Goal: Information Seeking & Learning: Check status

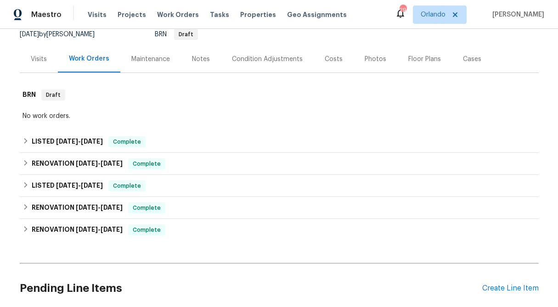
scroll to position [95, 0]
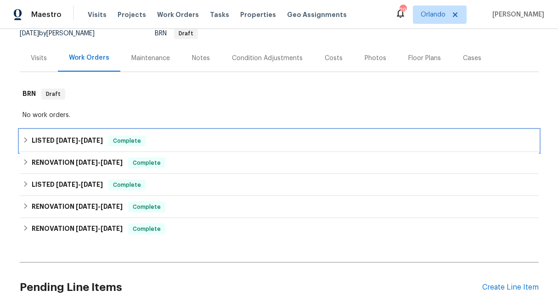
click at [23, 138] on icon at bounding box center [25, 140] width 6 height 6
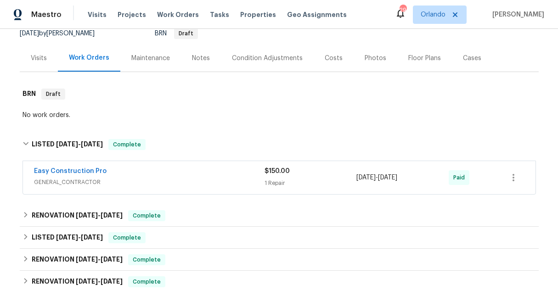
click at [272, 174] on span "$150.00" at bounding box center [276, 171] width 25 height 6
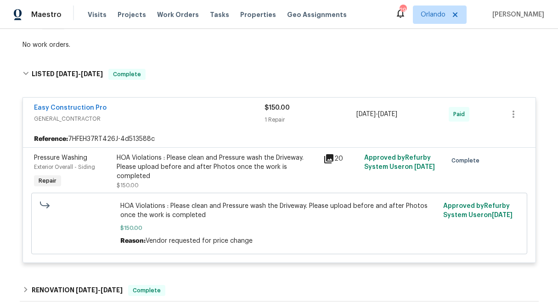
scroll to position [193, 0]
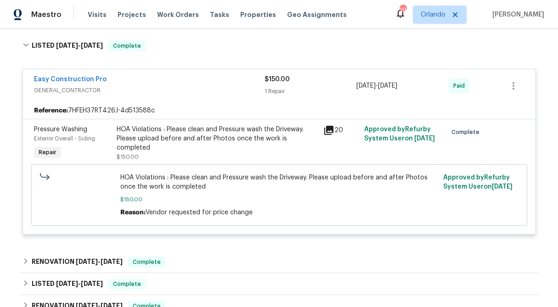
click at [277, 85] on div "$150.00 1 Repair" at bounding box center [310, 86] width 92 height 22
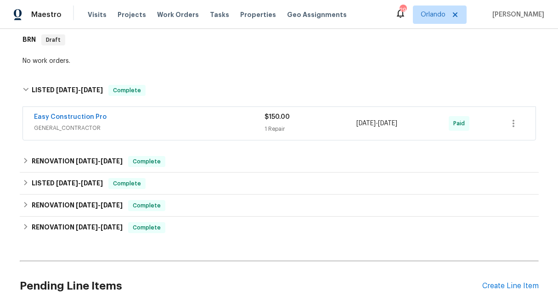
scroll to position [148, 0]
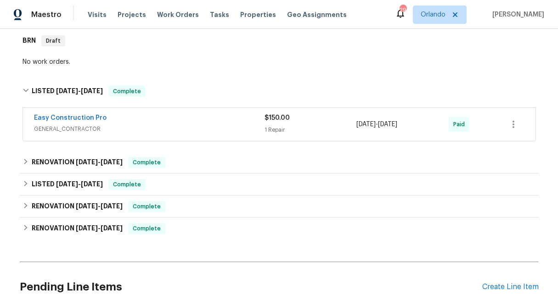
click at [291, 126] on div "1 Repair" at bounding box center [310, 129] width 92 height 9
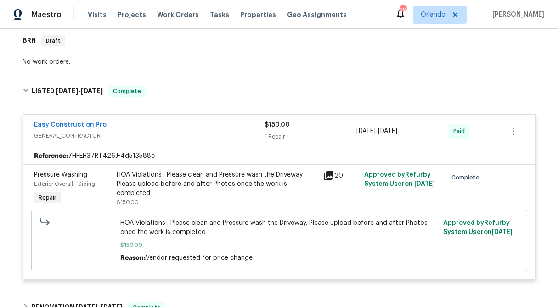
click at [291, 126] on div "$150.00" at bounding box center [310, 124] width 92 height 9
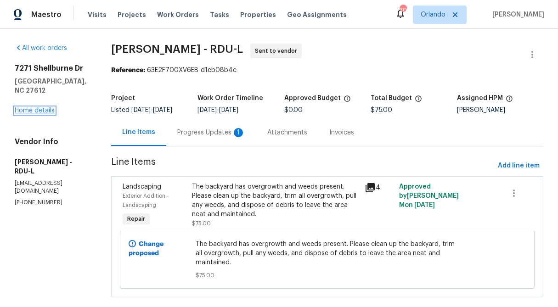
click at [41, 107] on link "Home details" at bounding box center [35, 110] width 40 height 6
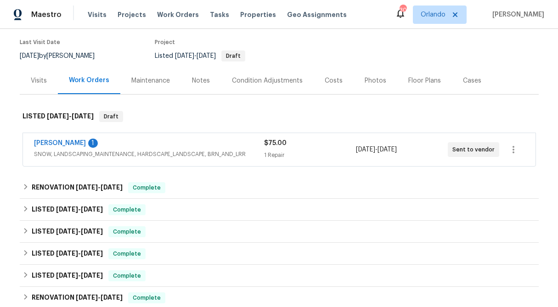
scroll to position [107, 0]
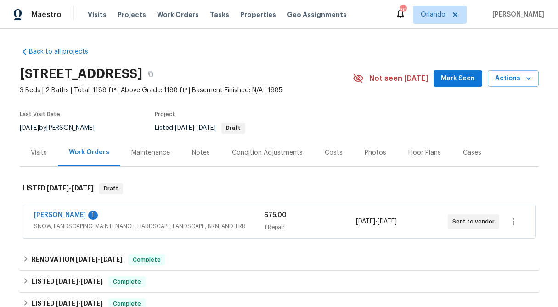
click at [39, 152] on div "Visits" at bounding box center [39, 152] width 16 height 9
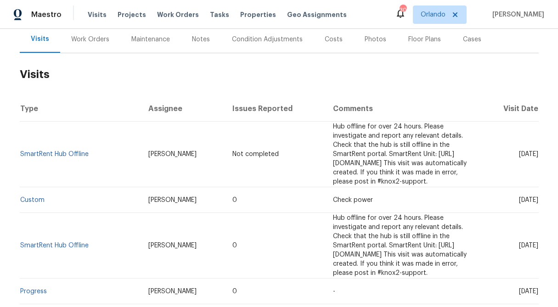
scroll to position [114, 0]
click at [85, 43] on div "Work Orders" at bounding box center [90, 38] width 38 height 9
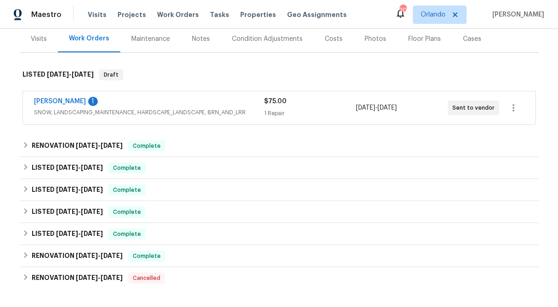
scroll to position [114, 0]
click at [263, 102] on div "Cameron Sweeney 1" at bounding box center [149, 101] width 230 height 11
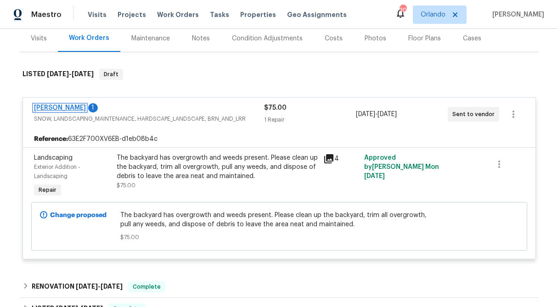
click at [51, 108] on link "[PERSON_NAME]" at bounding box center [60, 108] width 52 height 6
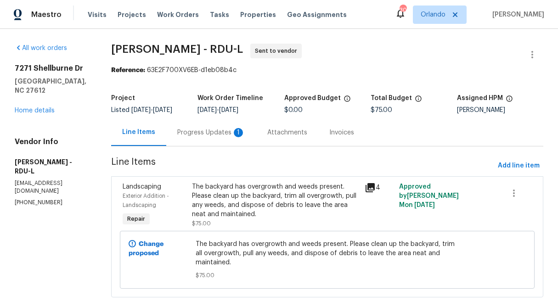
click at [210, 137] on div "Progress Updates 1" at bounding box center [211, 132] width 68 height 9
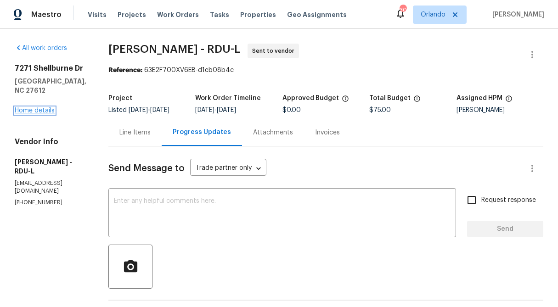
click at [37, 107] on link "Home details" at bounding box center [35, 110] width 40 height 6
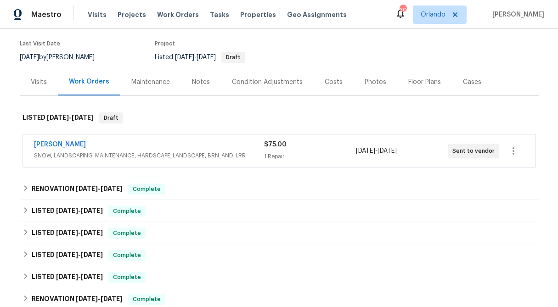
scroll to position [70, 0]
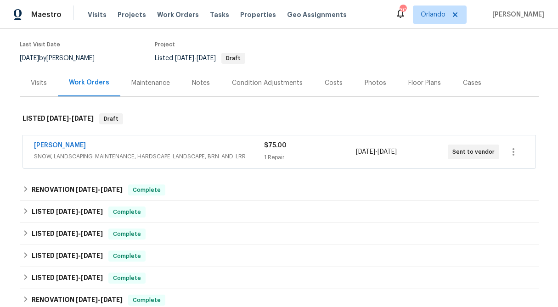
click at [42, 79] on div "Visits" at bounding box center [39, 83] width 16 height 9
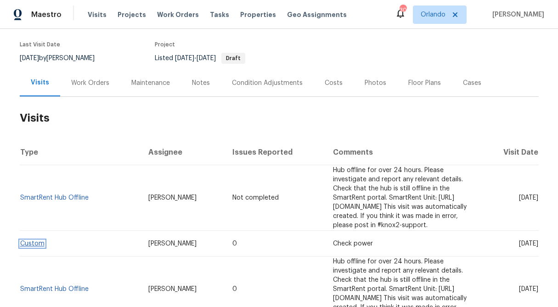
click at [32, 241] on span "Custom" at bounding box center [32, 244] width 24 height 6
click at [32, 241] on link "Custom" at bounding box center [32, 244] width 24 height 6
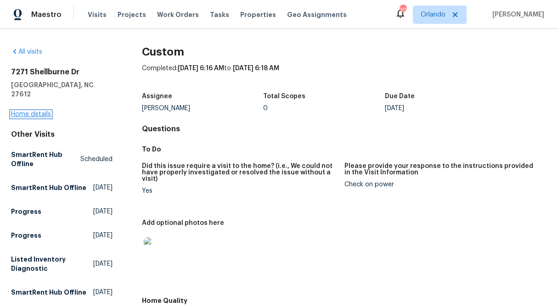
click at [45, 111] on link "Home details" at bounding box center [31, 114] width 40 height 6
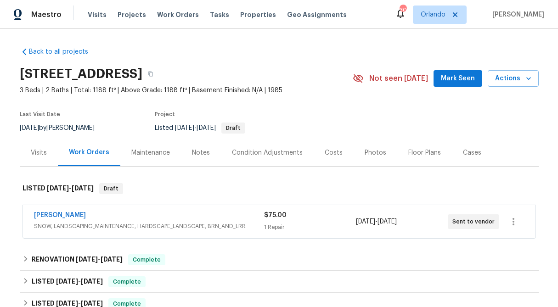
click at [34, 152] on div "Visits" at bounding box center [39, 152] width 16 height 9
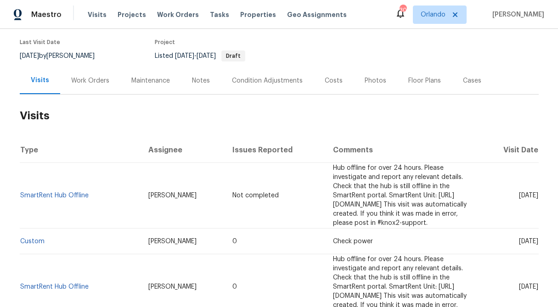
scroll to position [72, 0]
click at [99, 86] on div "Work Orders" at bounding box center [90, 80] width 60 height 27
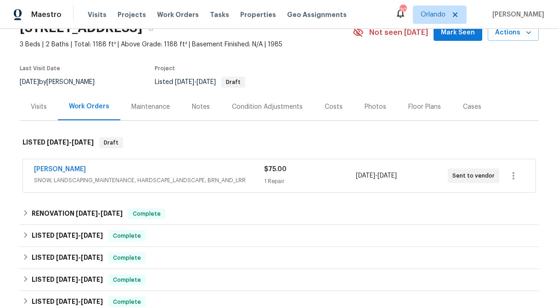
scroll to position [40, 0]
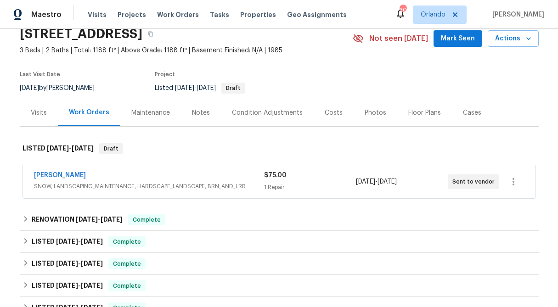
click at [42, 116] on div "Visits" at bounding box center [39, 112] width 16 height 9
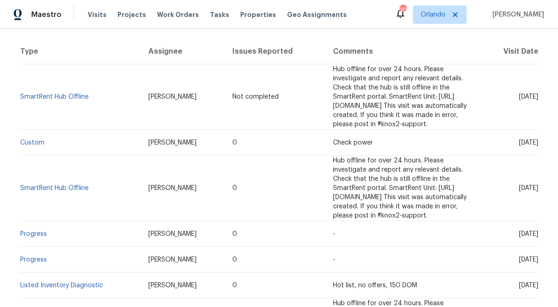
scroll to position [180, 0]
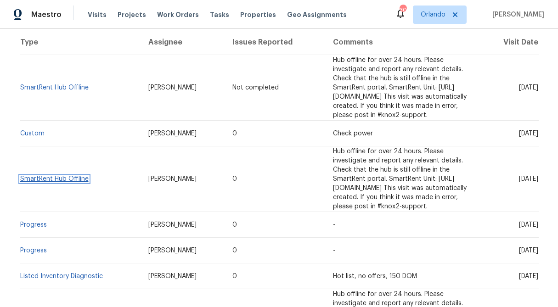
click at [46, 176] on link "SmartRent Hub Offline" at bounding box center [54, 179] width 68 height 6
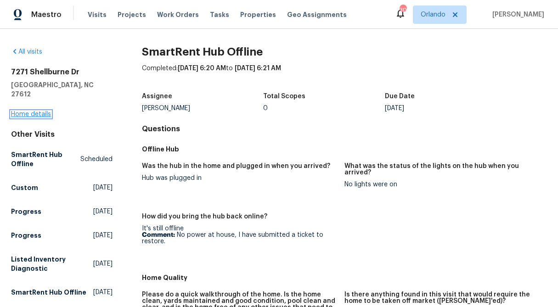
click at [29, 111] on link "Home details" at bounding box center [31, 114] width 40 height 6
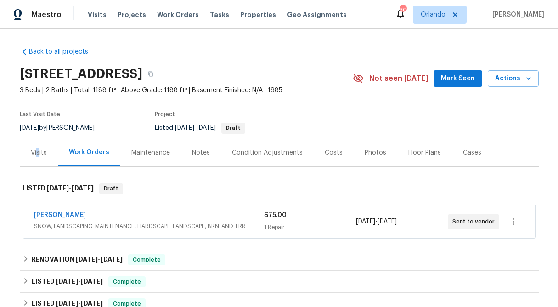
click at [38, 156] on div "Visits" at bounding box center [39, 152] width 16 height 9
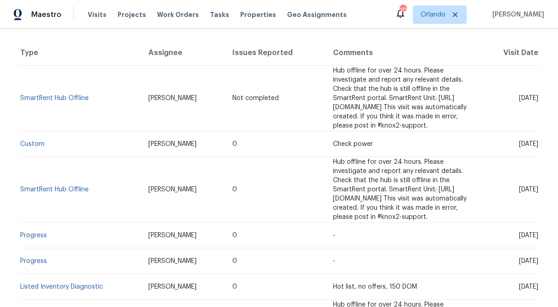
scroll to position [172, 0]
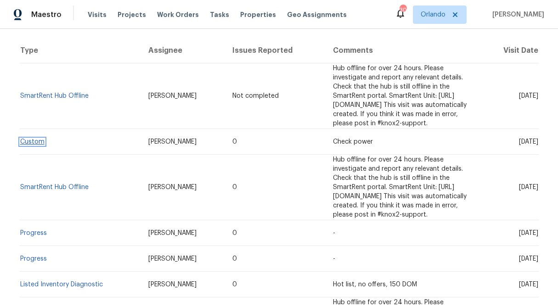
click at [41, 139] on link "Custom" at bounding box center [32, 142] width 24 height 6
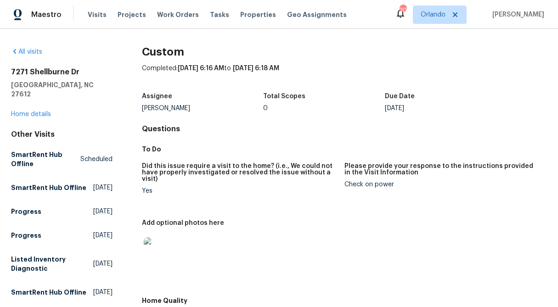
click at [37, 100] on div "7271 Shellburne Dr Raleigh, NC 27612 Home details" at bounding box center [61, 92] width 101 height 51
click at [38, 111] on link "Home details" at bounding box center [31, 114] width 40 height 6
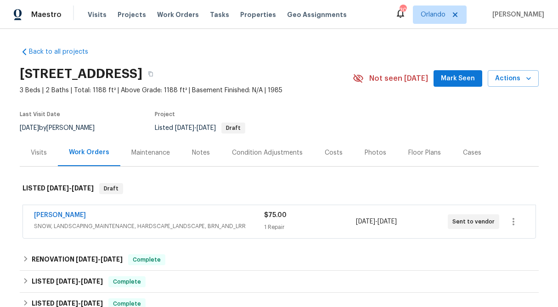
click at [51, 157] on div "Visits" at bounding box center [39, 152] width 38 height 27
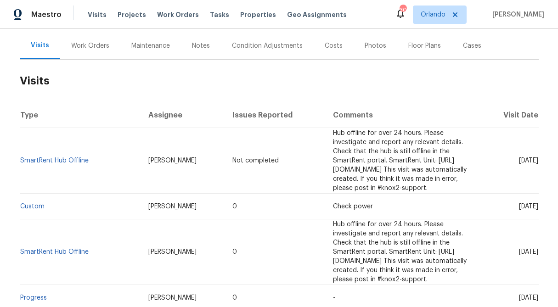
scroll to position [108, 0]
click at [39, 202] on link "Custom" at bounding box center [32, 205] width 24 height 6
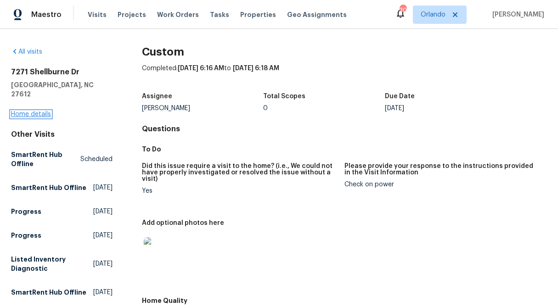
click at [43, 111] on link "Home details" at bounding box center [31, 114] width 40 height 6
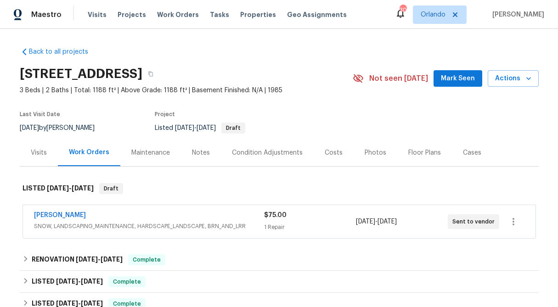
click at [40, 157] on div "Visits" at bounding box center [39, 152] width 38 height 27
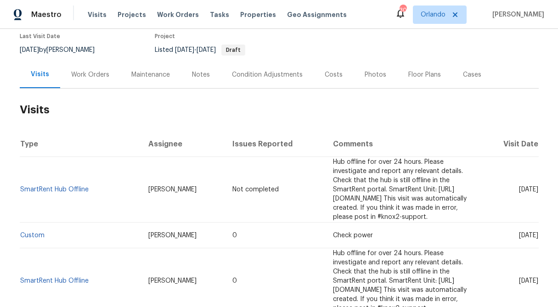
scroll to position [79, 0]
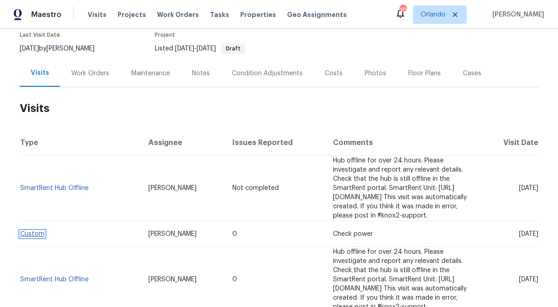
click at [35, 231] on link "Custom" at bounding box center [32, 234] width 24 height 6
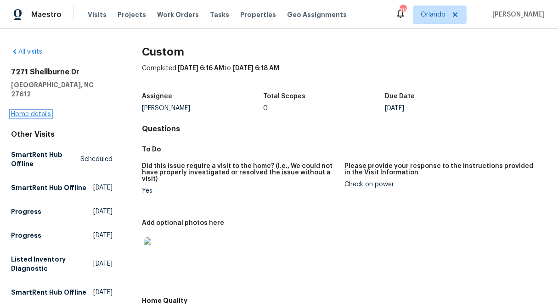
click at [39, 111] on link "Home details" at bounding box center [31, 114] width 40 height 6
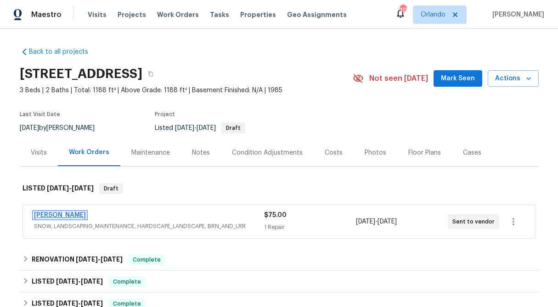
click at [79, 216] on link "Cameron Sweeney" at bounding box center [60, 215] width 52 height 6
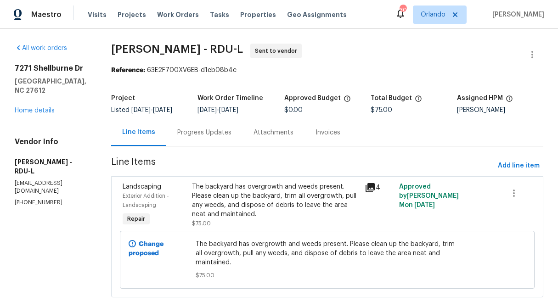
scroll to position [17, 0]
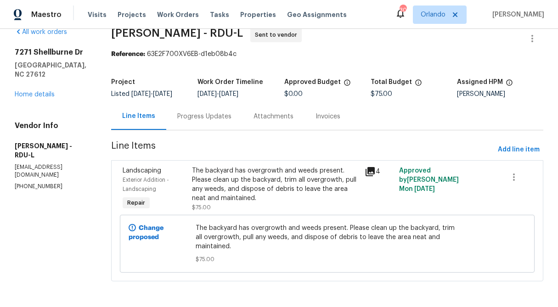
click at [262, 189] on div "The backyard has overgrowth and weeds present. Please clean up the backyard, tr…" at bounding box center [275, 184] width 167 height 37
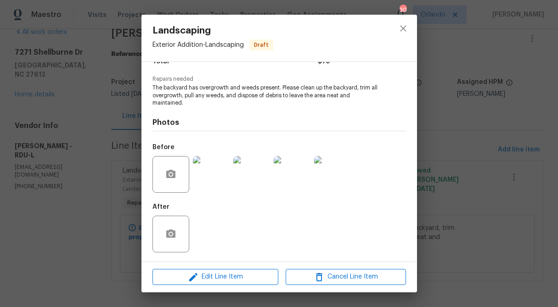
scroll to position [84, 0]
click at [402, 32] on icon "close" at bounding box center [403, 28] width 11 height 11
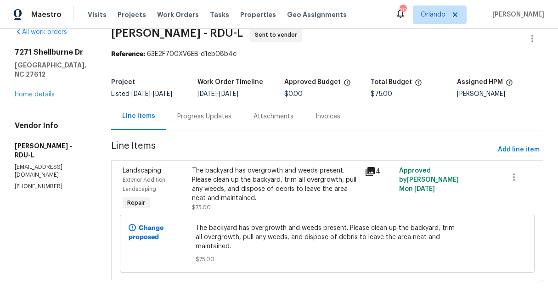
click at [216, 121] on div "Progress Updates" at bounding box center [204, 116] width 76 height 27
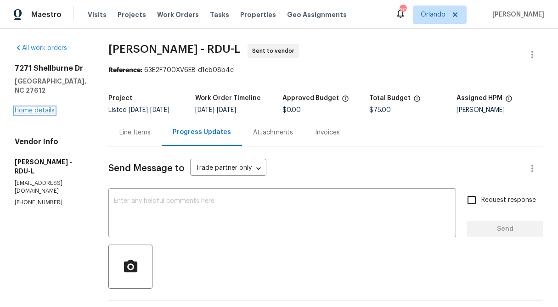
click at [32, 107] on link "Home details" at bounding box center [35, 110] width 40 height 6
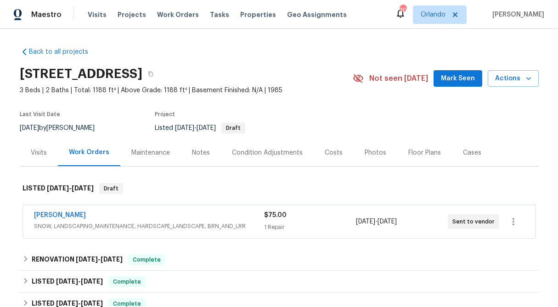
click at [30, 157] on div "Visits" at bounding box center [39, 152] width 38 height 27
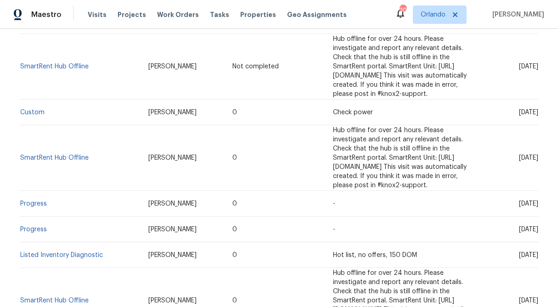
scroll to position [202, 0]
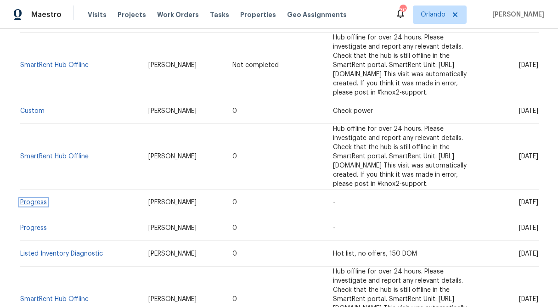
click at [29, 199] on link "Progress" at bounding box center [33, 202] width 27 height 6
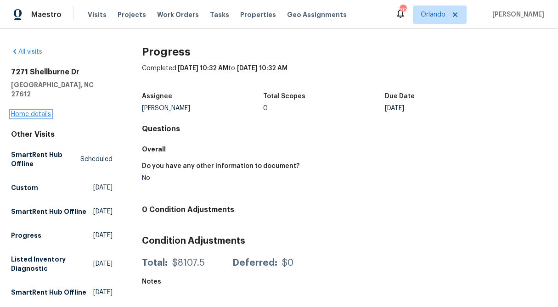
click at [41, 111] on link "Home details" at bounding box center [31, 114] width 40 height 6
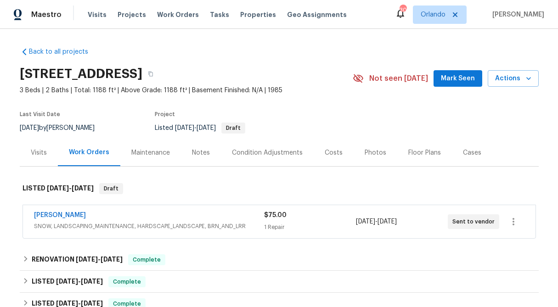
click at [41, 155] on div "Visits" at bounding box center [39, 152] width 16 height 9
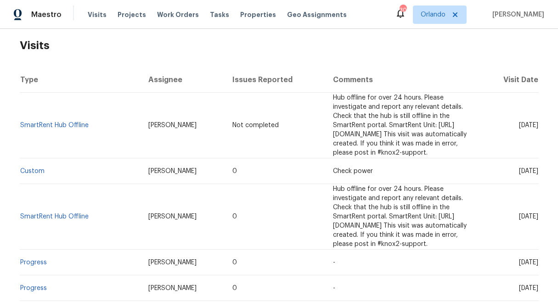
scroll to position [177, 0]
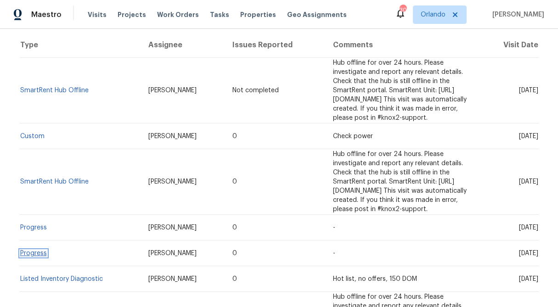
click at [37, 250] on link "Progress" at bounding box center [33, 253] width 27 height 6
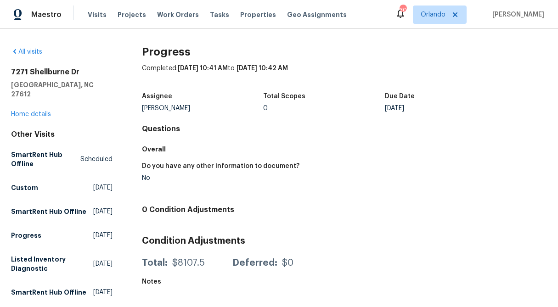
click at [487, 113] on div "Assignee Wayne Putnam Total Scopes 0 Due Date Wed, Aug 20" at bounding box center [344, 102] width 405 height 29
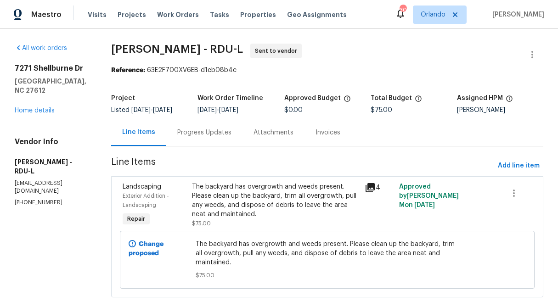
click at [218, 142] on div "Progress Updates" at bounding box center [204, 132] width 76 height 27
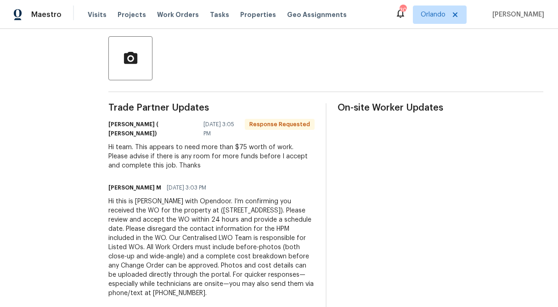
scroll to position [209, 0]
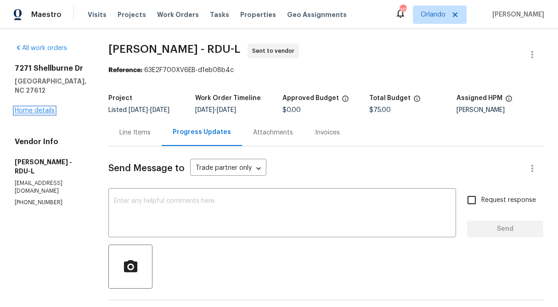
click at [38, 107] on link "Home details" at bounding box center [35, 110] width 40 height 6
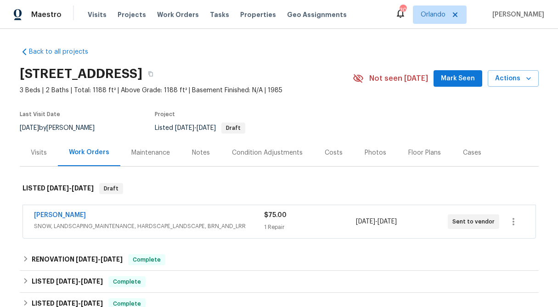
click at [275, 218] on span "$75.00" at bounding box center [275, 215] width 22 height 6
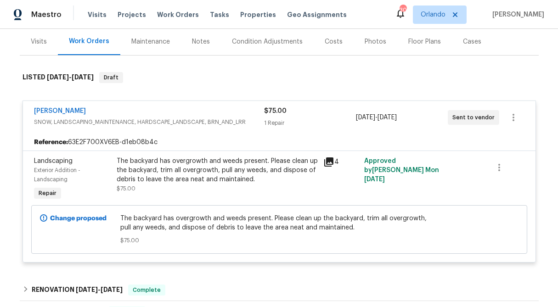
scroll to position [112, 0]
click at [55, 112] on link "[PERSON_NAME]" at bounding box center [60, 110] width 52 height 6
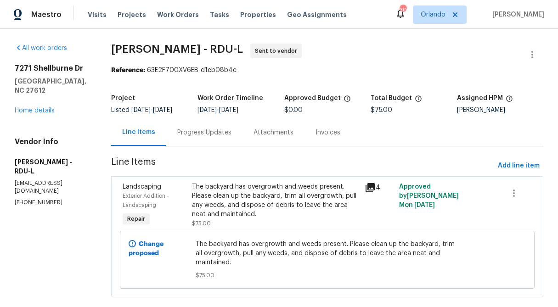
click at [221, 136] on div "Progress Updates" at bounding box center [204, 132] width 54 height 9
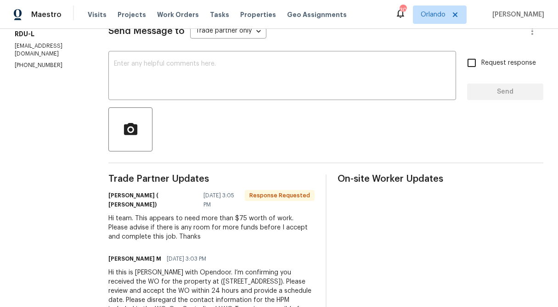
scroll to position [178, 0]
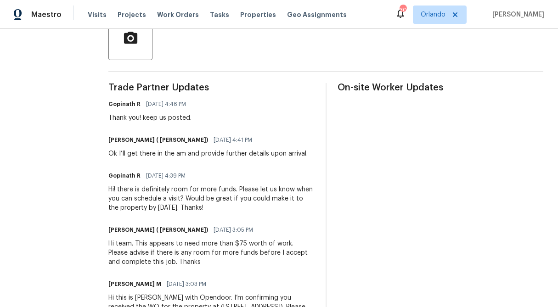
scroll to position [228, 0]
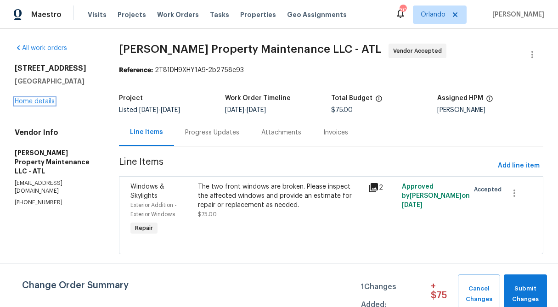
click at [34, 102] on link "Home details" at bounding box center [35, 101] width 40 height 6
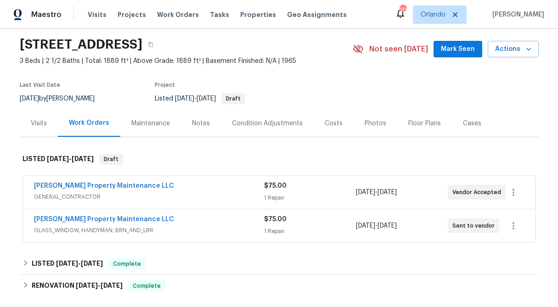
scroll to position [49, 0]
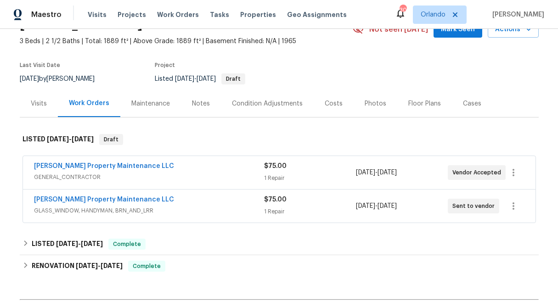
click at [295, 180] on div "1 Repair" at bounding box center [310, 178] width 92 height 9
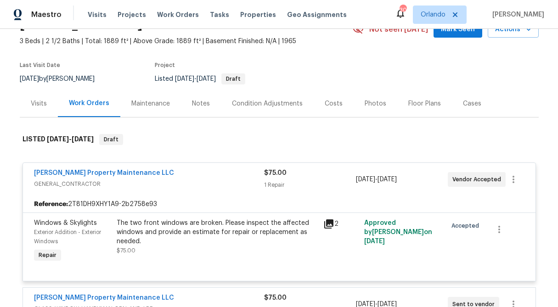
click at [295, 180] on div "$75.00 1 Repair" at bounding box center [310, 179] width 92 height 22
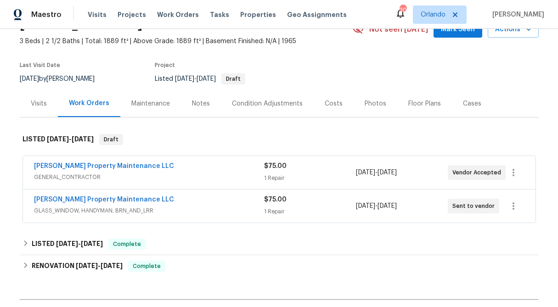
click at [286, 207] on div "$75.00 1 Repair" at bounding box center [310, 206] width 92 height 22
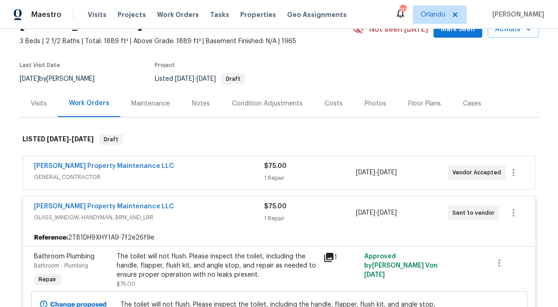
click at [283, 179] on div "1 Repair" at bounding box center [310, 178] width 92 height 9
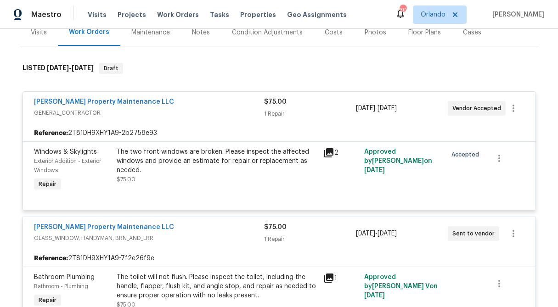
scroll to position [121, 0]
click at [275, 106] on div "$75.00 1 Repair" at bounding box center [310, 108] width 92 height 22
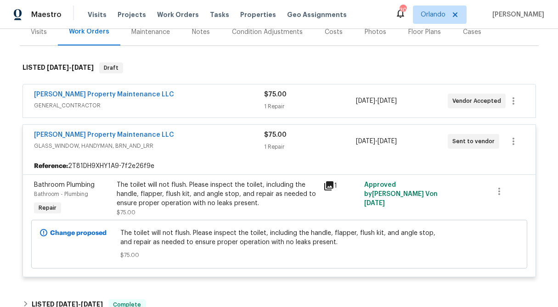
click at [281, 140] on div "$75.00 1 Repair" at bounding box center [310, 141] width 92 height 22
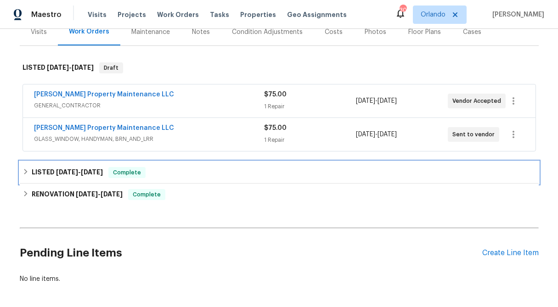
click at [24, 171] on icon at bounding box center [25, 171] width 6 height 6
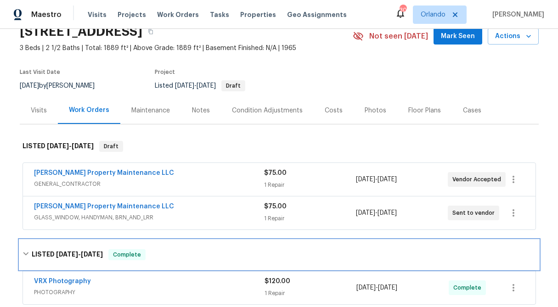
scroll to position [34, 0]
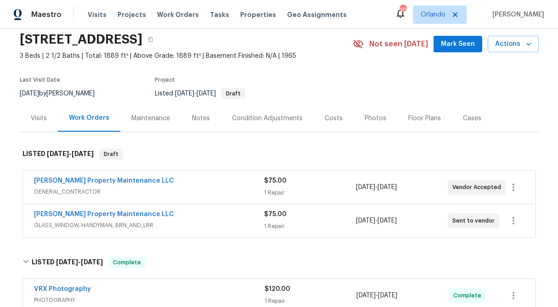
click at [36, 123] on div "Visits" at bounding box center [39, 118] width 38 height 27
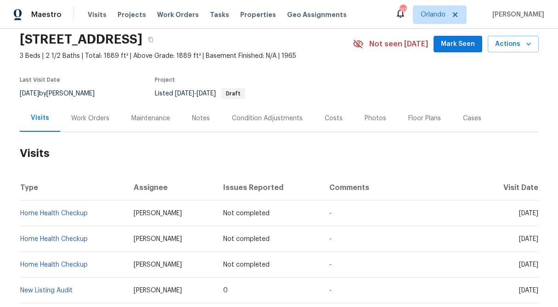
scroll to position [91, 0]
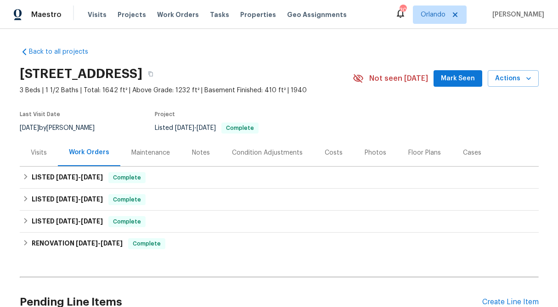
click at [39, 152] on div "Visits" at bounding box center [39, 152] width 16 height 9
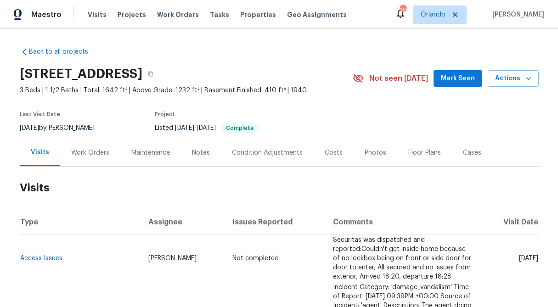
click at [84, 155] on div "Work Orders" at bounding box center [90, 152] width 38 height 9
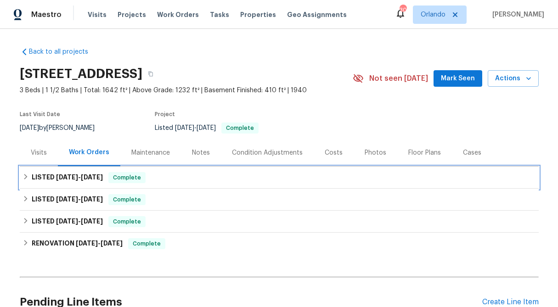
click at [22, 179] on div "LISTED [DATE] - [DATE] Complete" at bounding box center [279, 178] width 519 height 22
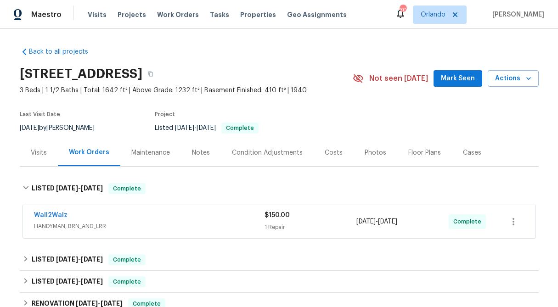
click at [287, 228] on div "1 Repair" at bounding box center [310, 227] width 92 height 9
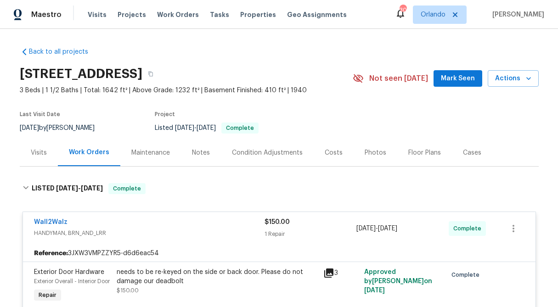
click at [287, 228] on div "$150.00 1 Repair" at bounding box center [310, 229] width 92 height 22
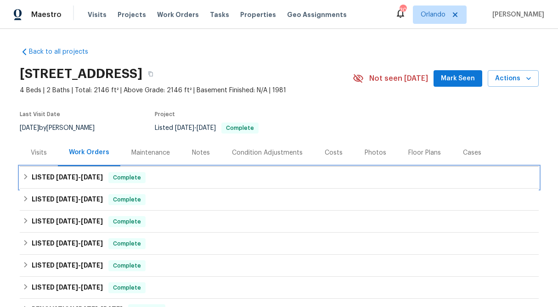
click at [20, 174] on div "LISTED 8/28/25 - 9/3/25 Complete" at bounding box center [279, 178] width 519 height 22
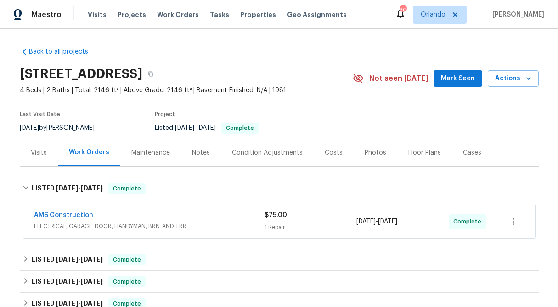
click at [274, 220] on div "$75.00 1 Repair" at bounding box center [310, 222] width 92 height 22
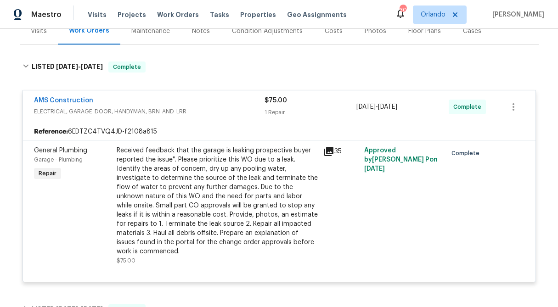
scroll to position [122, 0]
click at [85, 101] on link "AMS Construction" at bounding box center [63, 100] width 59 height 6
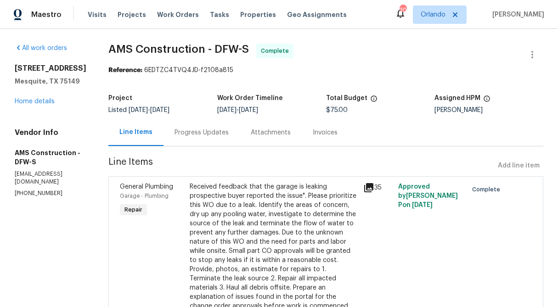
scroll to position [46, 0]
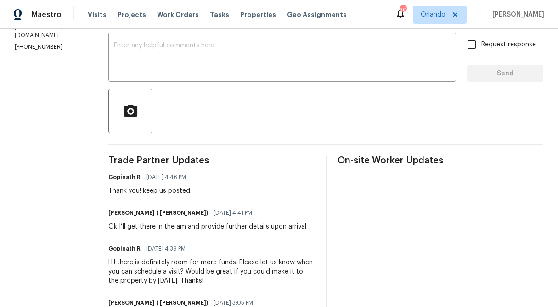
scroll to position [173, 0]
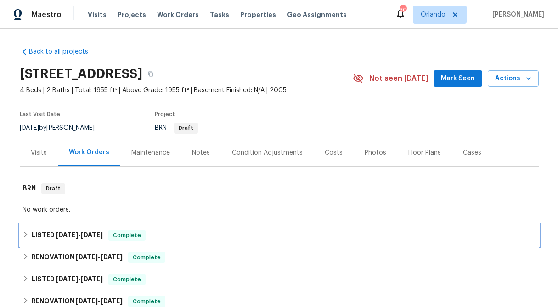
click at [24, 232] on icon at bounding box center [25, 235] width 3 height 6
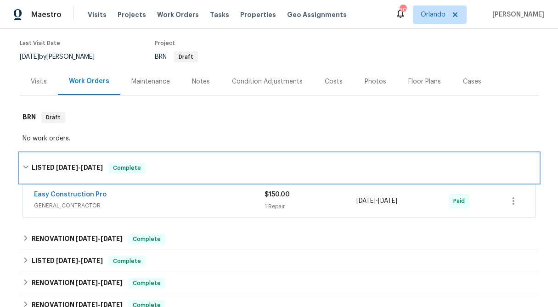
scroll to position [90, 0]
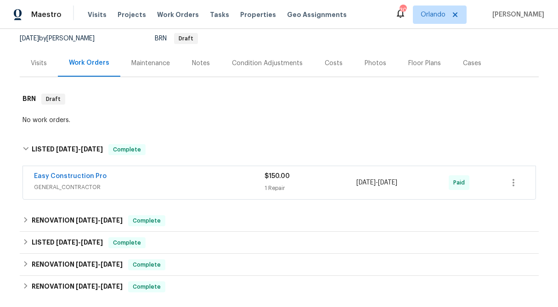
click at [303, 179] on div "$150.00" at bounding box center [310, 176] width 92 height 9
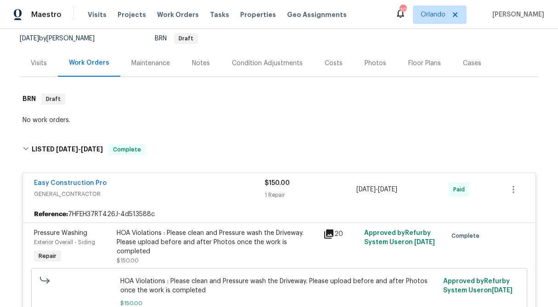
click at [45, 60] on div "Visits" at bounding box center [39, 63] width 16 height 9
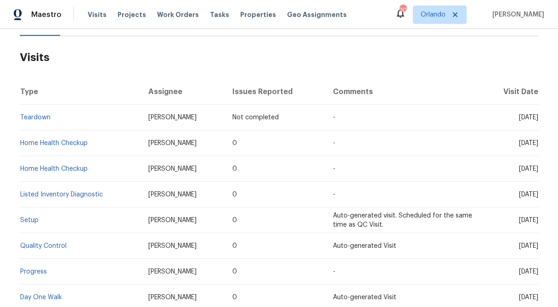
scroll to position [131, 0]
click at [78, 143] on link "Home Health Checkup" at bounding box center [53, 143] width 67 height 6
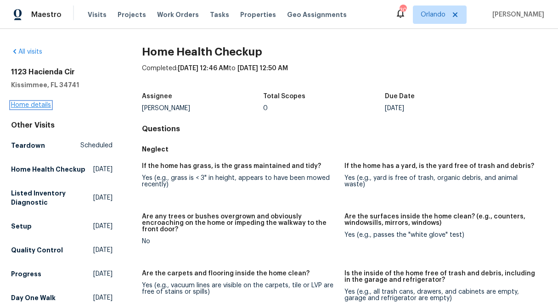
click at [41, 108] on link "Home details" at bounding box center [31, 105] width 40 height 6
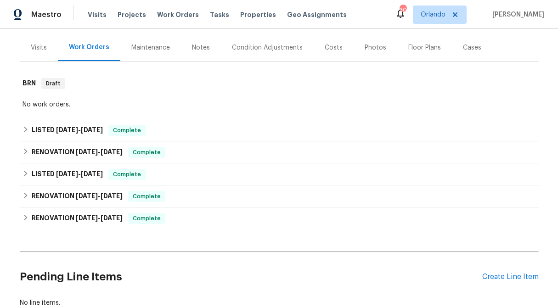
scroll to position [106, 0]
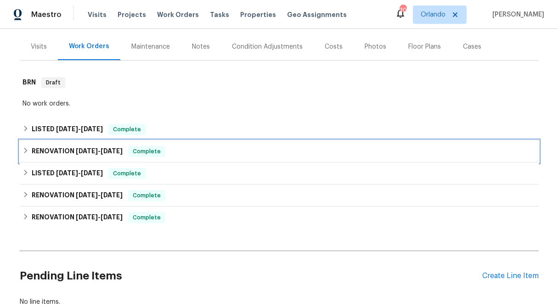
click at [21, 150] on div "RENOVATION [DATE] - [DATE] Complete" at bounding box center [279, 151] width 519 height 22
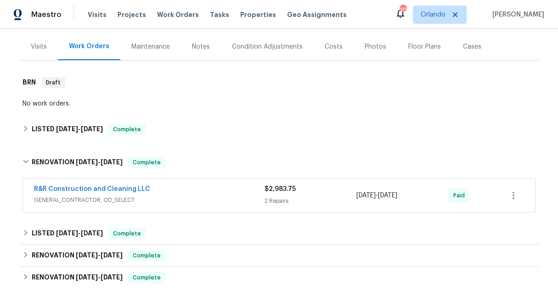
click at [297, 196] on div "2 Repairs" at bounding box center [310, 200] width 92 height 9
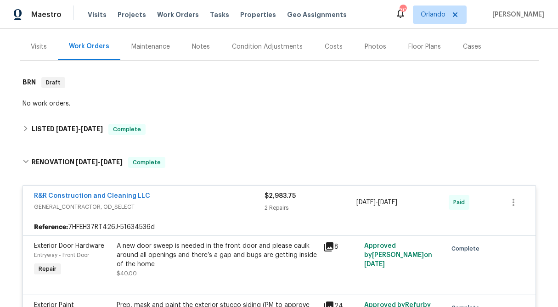
scroll to position [214, 0]
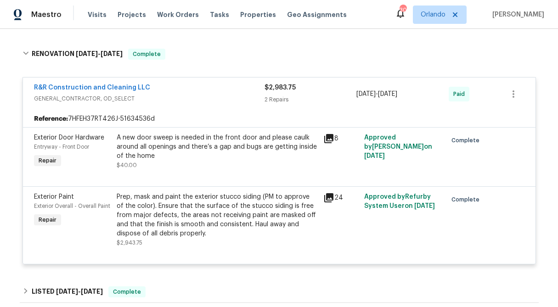
click at [278, 90] on span "$2,983.75" at bounding box center [279, 87] width 31 height 6
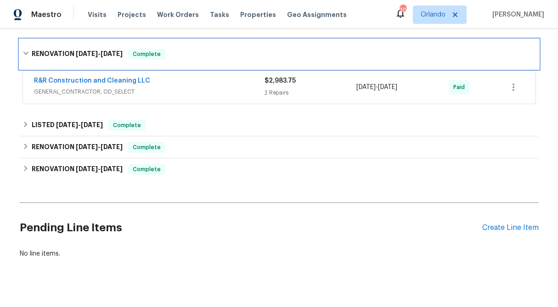
click at [24, 53] on icon at bounding box center [26, 53] width 6 height 3
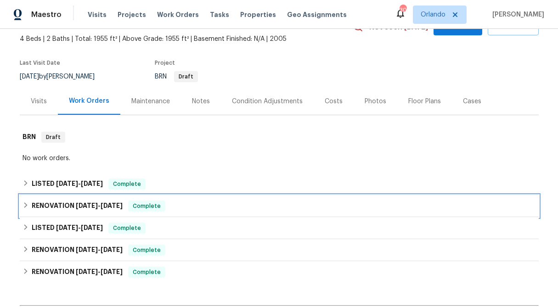
scroll to position [0, 0]
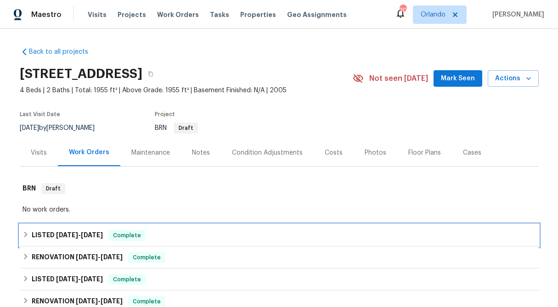
click at [29, 234] on div "LISTED [DATE] - [DATE] Complete" at bounding box center [278, 235] width 513 height 11
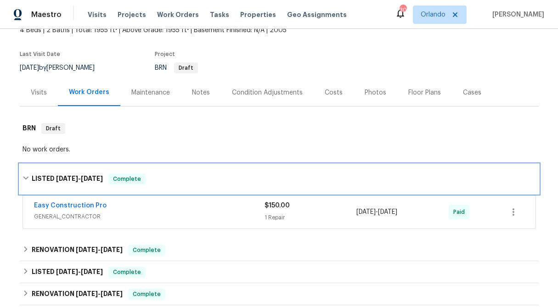
scroll to position [85, 0]
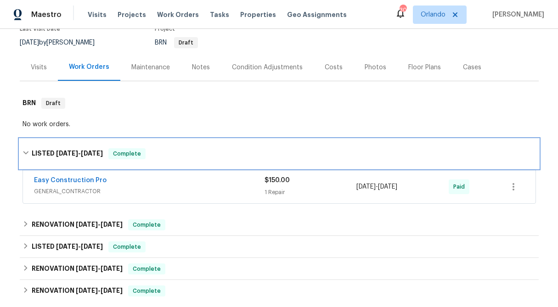
click at [299, 164] on div "LISTED [DATE] - [DATE] Complete" at bounding box center [279, 153] width 519 height 29
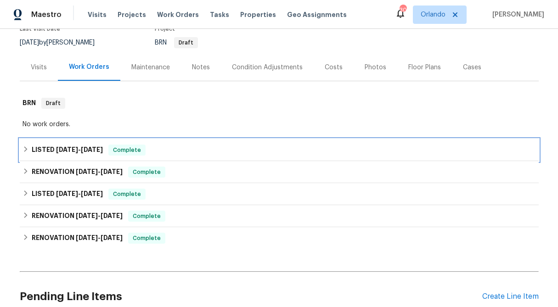
click at [25, 146] on icon at bounding box center [25, 149] width 6 height 6
